Goal: Information Seeking & Learning: Learn about a topic

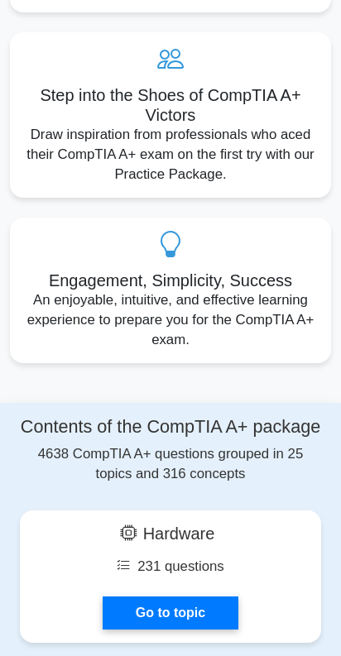
scroll to position [745, 0]
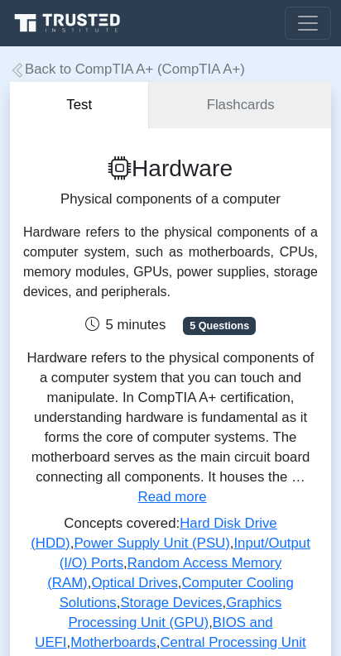
radio input "true"
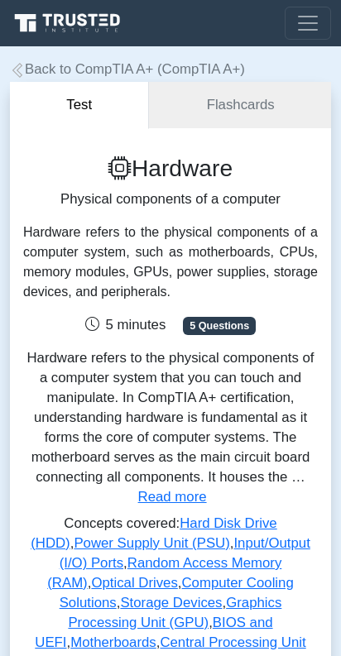
radio input "true"
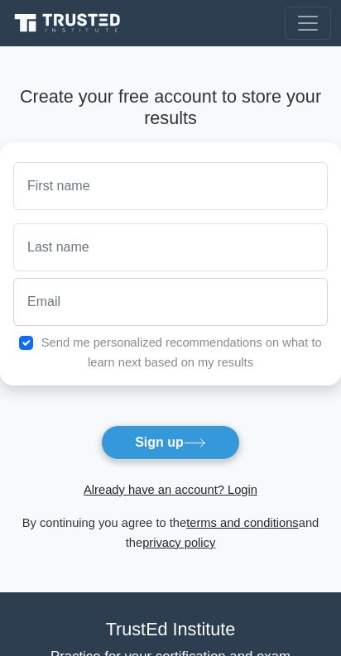
drag, startPoint x: 644, startPoint y: 103, endPoint x: 961, endPoint y: 92, distance: 317.0
click at [341, 93] on h4 "Create your free account to store your results" at bounding box center [170, 107] width 341 height 43
click at [341, 98] on h4 "Create your free account to store your results" at bounding box center [170, 107] width 341 height 43
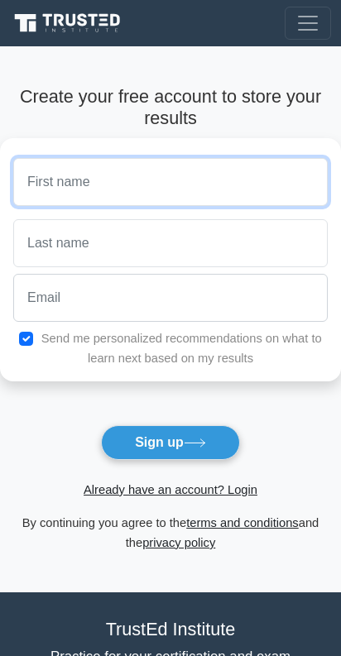
click at [328, 206] on input "text" at bounding box center [170, 182] width 314 height 48
type input "Harutyun"
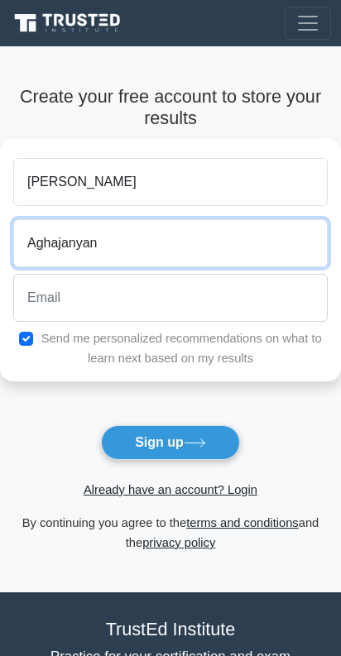
type input "Aghajanyan"
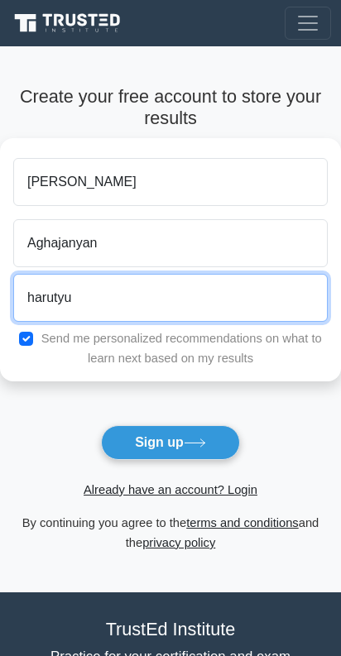
type input "harutyu"
